Goal: Transaction & Acquisition: Purchase product/service

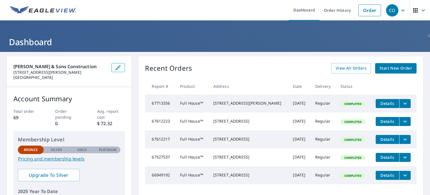
click at [395, 66] on span "Start New Order" at bounding box center [396, 68] width 33 height 7
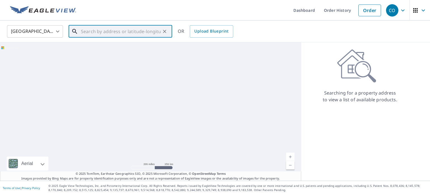
click at [83, 30] on input "text" at bounding box center [121, 32] width 80 height 16
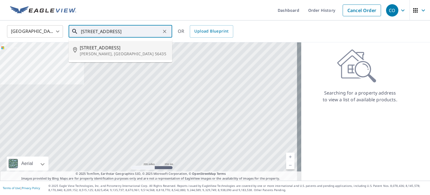
click at [101, 51] on p "[PERSON_NAME], [GEOGRAPHIC_DATA] 56435" at bounding box center [124, 54] width 88 height 6
type input "[STREET_ADDRESS][PERSON_NAME]"
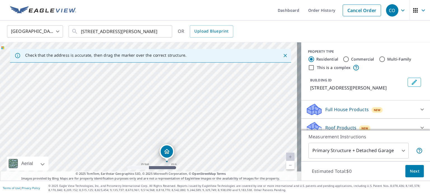
drag, startPoint x: 196, startPoint y: 100, endPoint x: 194, endPoint y: 195, distance: 94.5
click at [194, 194] on html "CO CO Dashboard Order History Cancel Order CO [GEOGRAPHIC_DATA] [GEOGRAPHIC_DAT…" at bounding box center [215, 97] width 430 height 195
click at [176, 116] on div "[STREET_ADDRESS][PERSON_NAME]" at bounding box center [151, 111] width 302 height 138
drag, startPoint x: 184, startPoint y: 80, endPoint x: 168, endPoint y: 183, distance: 104.4
click at [168, 183] on div "Dashboard Order History Cancel Order CO [GEOGRAPHIC_DATA] [GEOGRAPHIC_DATA] ​ […" at bounding box center [215, 97] width 430 height 195
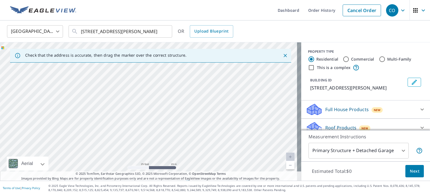
click at [236, 175] on p "© 2025 TomTom, Earthstar Geographics SIO, © 2025 Microsoft Corporation, © OpenS…" at bounding box center [151, 175] width 302 height 9
click at [183, 112] on div "[STREET_ADDRESS][PERSON_NAME]" at bounding box center [151, 111] width 302 height 138
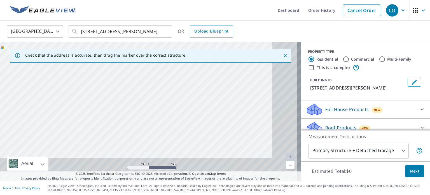
drag, startPoint x: 168, startPoint y: 84, endPoint x: 235, endPoint y: 147, distance: 92.2
click at [235, 147] on div "[STREET_ADDRESS][PERSON_NAME]" at bounding box center [151, 111] width 302 height 138
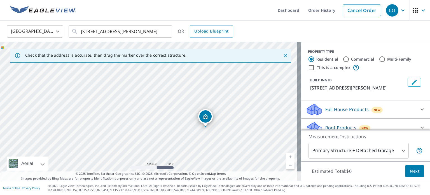
drag, startPoint x: 184, startPoint y: 91, endPoint x: 186, endPoint y: 58, distance: 33.1
click at [186, 58] on div "Check that the address is accurate, then drag the marker over the correct struc…" at bounding box center [151, 111] width 302 height 138
click at [181, 72] on div "[STREET_ADDRESS][PERSON_NAME]" at bounding box center [151, 111] width 302 height 138
click at [327, 32] on div "United States [GEOGRAPHIC_DATA] ​ [STREET_ADDRESS][PERSON_NAME] ​ OR Upload Blu…" at bounding box center [213, 31] width 421 height 13
click at [339, 108] on p "Full House Products" at bounding box center [347, 109] width 43 height 7
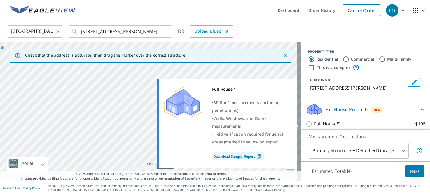
click at [307, 125] on input "Full House™ $105" at bounding box center [310, 124] width 8 height 7
checkbox input "true"
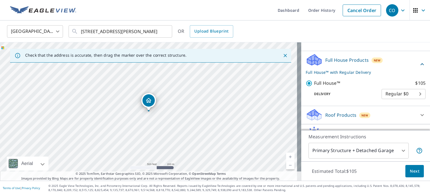
scroll to position [49, 0]
click at [413, 173] on span "Next" at bounding box center [415, 171] width 10 height 7
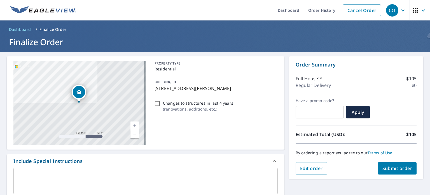
click at [400, 166] on span "Submit order" at bounding box center [398, 168] width 30 height 6
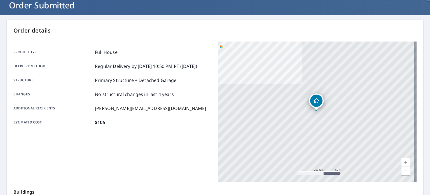
scroll to position [36, 0]
